Goal: Find specific page/section: Find specific page/section

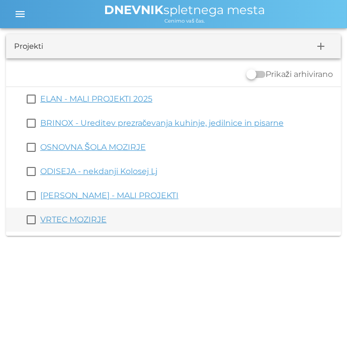
click at [78, 220] on font "VRTEC MOZIRJE" at bounding box center [73, 220] width 66 height 10
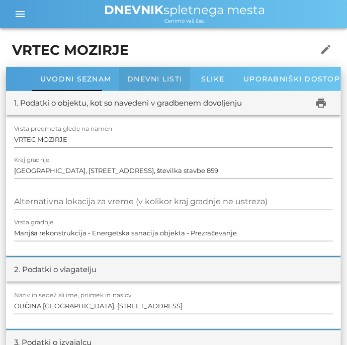
click at [151, 82] on font "Dnevni listi" at bounding box center [154, 78] width 55 height 9
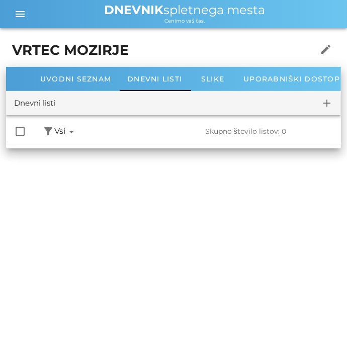
click at [85, 126] on div "check_box_outline_blank filter_alt Podpisani arrow_drop_down Nepodpisani arrow_…" at bounding box center [173, 131] width 335 height 25
click at [72, 129] on icon "arrow_drop_down" at bounding box center [71, 132] width 12 height 12
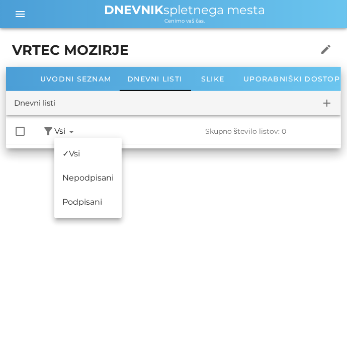
click at [193, 231] on div "KLIMINSTAL doo arrow_drop_down business Projekti people Uporabniki [PERSON_NAME…" at bounding box center [173, 172] width 347 height 345
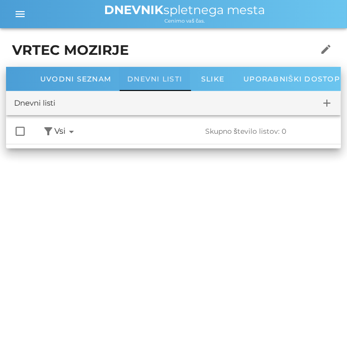
click at [160, 83] on div "Dnevni listi" at bounding box center [154, 79] width 71 height 24
click at [71, 133] on icon "arrow_drop_down" at bounding box center [71, 132] width 12 height 12
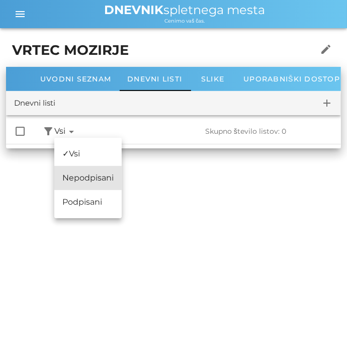
click at [84, 181] on font "Nepodpisani" at bounding box center [87, 178] width 51 height 10
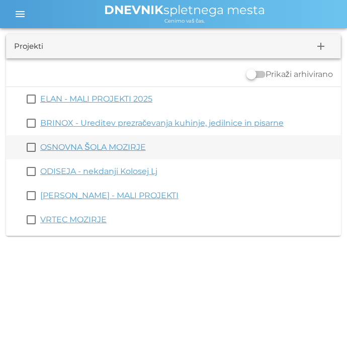
click at [69, 146] on font "OSNOVNA ŠOLA MOZIRJE" at bounding box center [93, 147] width 106 height 10
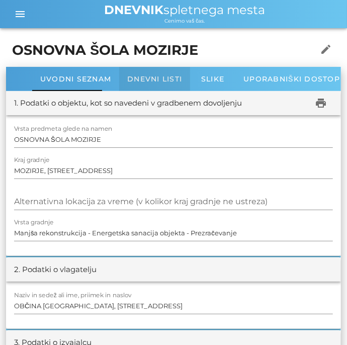
click at [149, 87] on div "Dnevni listi" at bounding box center [154, 79] width 71 height 24
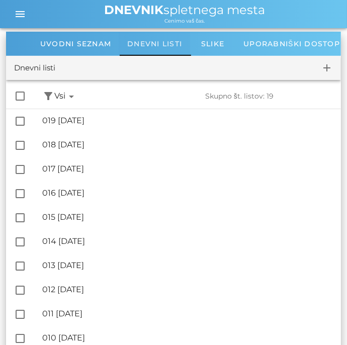
scroll to position [37, 0]
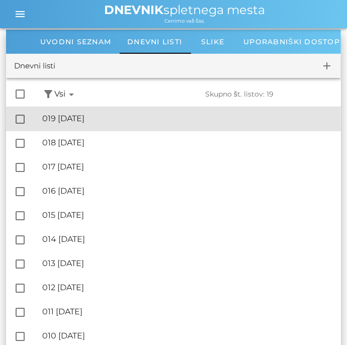
click at [83, 122] on font "019 [DATE]" at bounding box center [63, 119] width 42 height 10
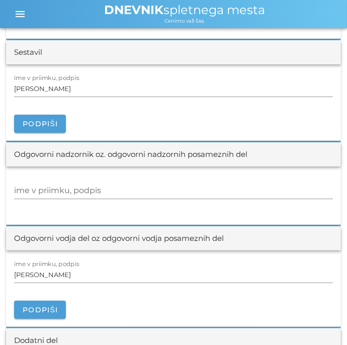
scroll to position [1117, 0]
